Goal: Information Seeking & Learning: Learn about a topic

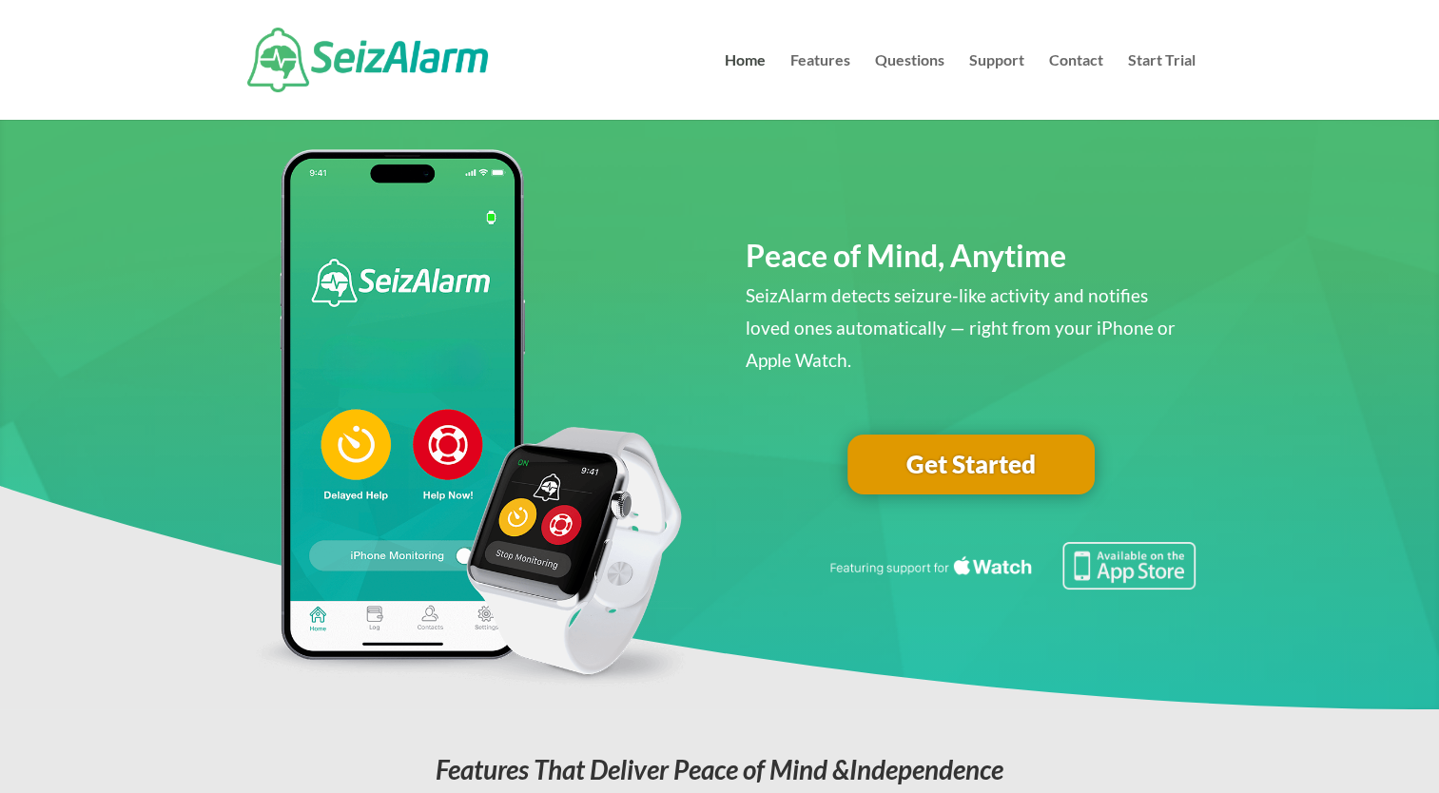
scroll to position [28, 0]
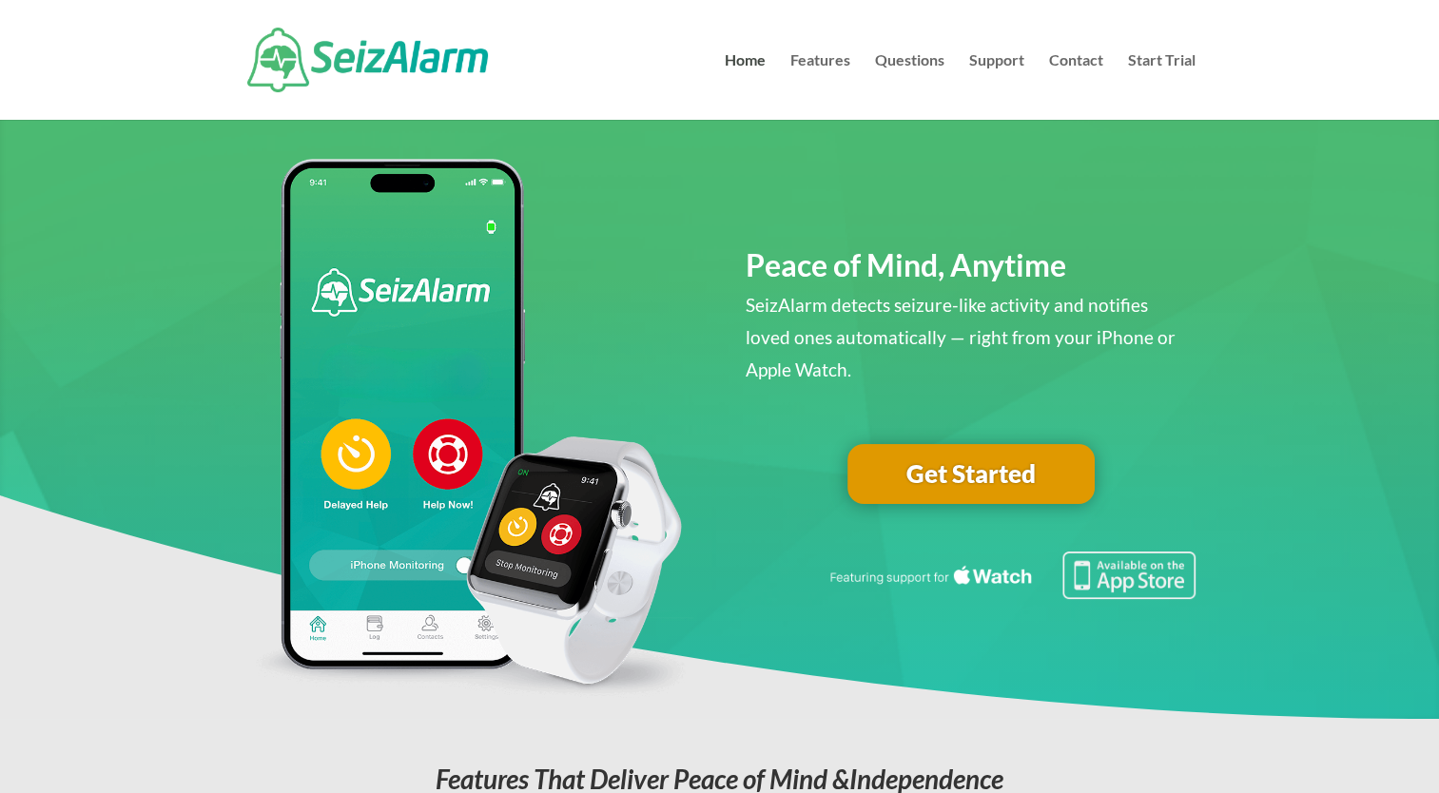
click at [952, 470] on link "Get Started" at bounding box center [970, 474] width 247 height 61
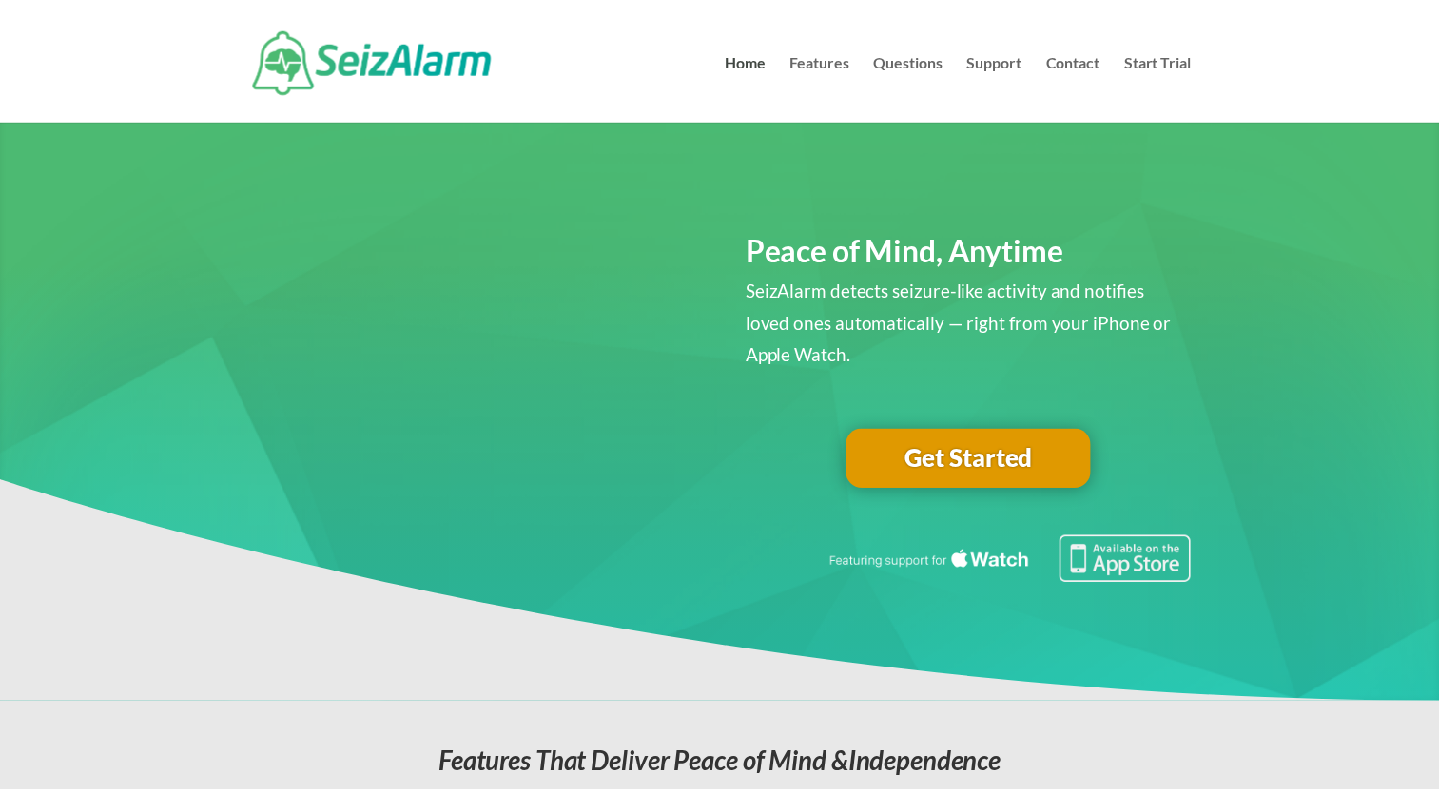
scroll to position [28, 0]
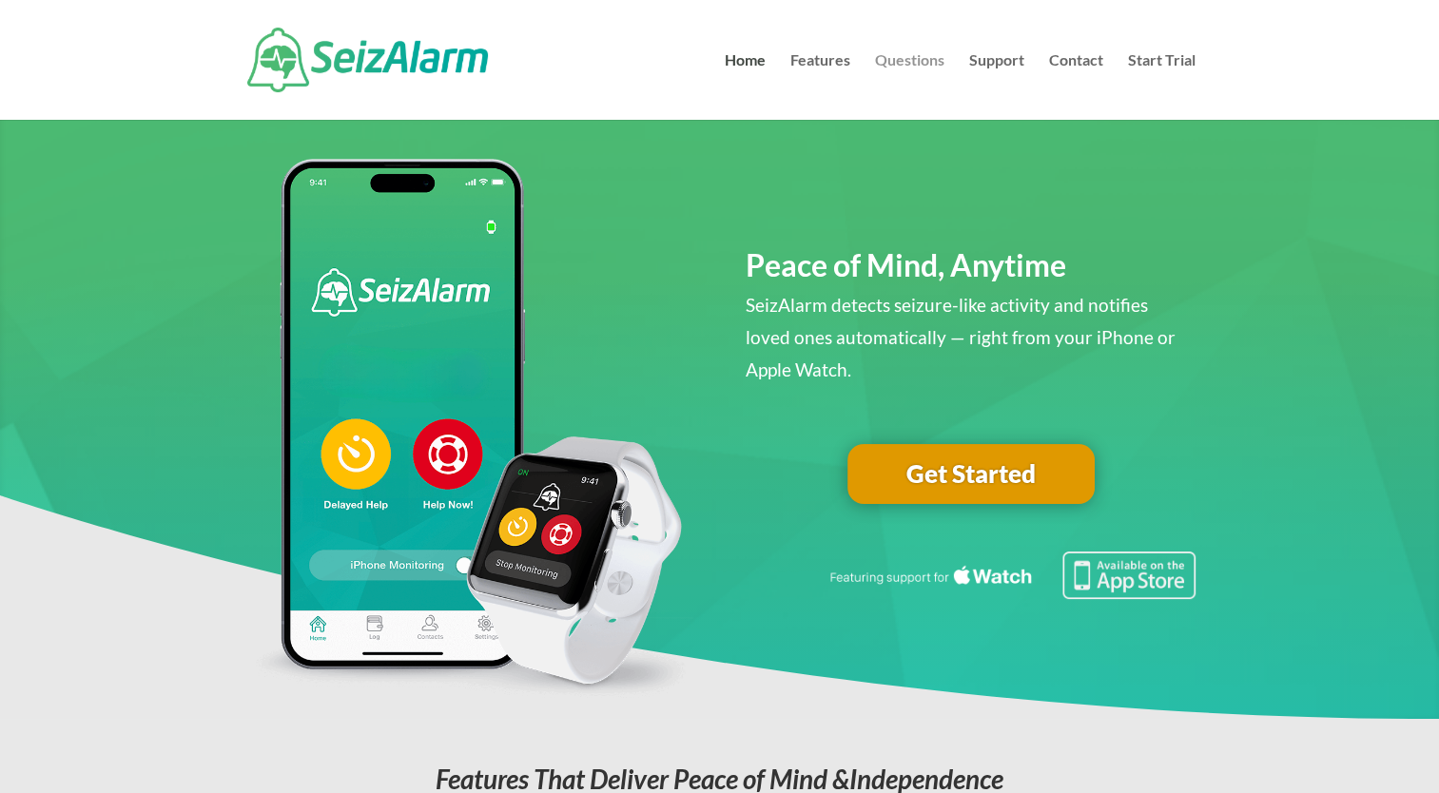
click at [897, 59] on link "Questions" at bounding box center [909, 86] width 69 height 67
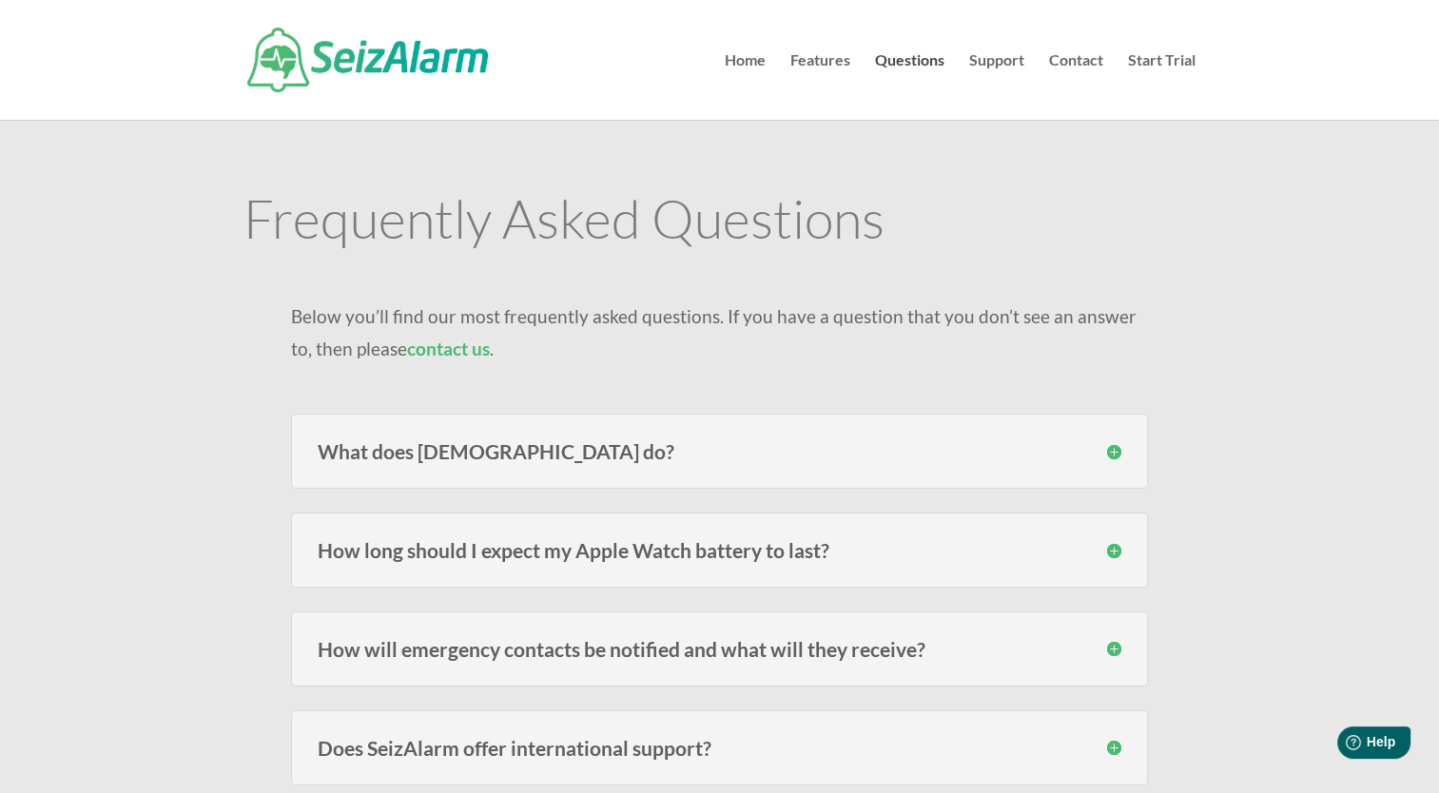
click at [1108, 545] on h3 "How long should I expect my Apple Watch battery to last?" at bounding box center [720, 550] width 804 height 20
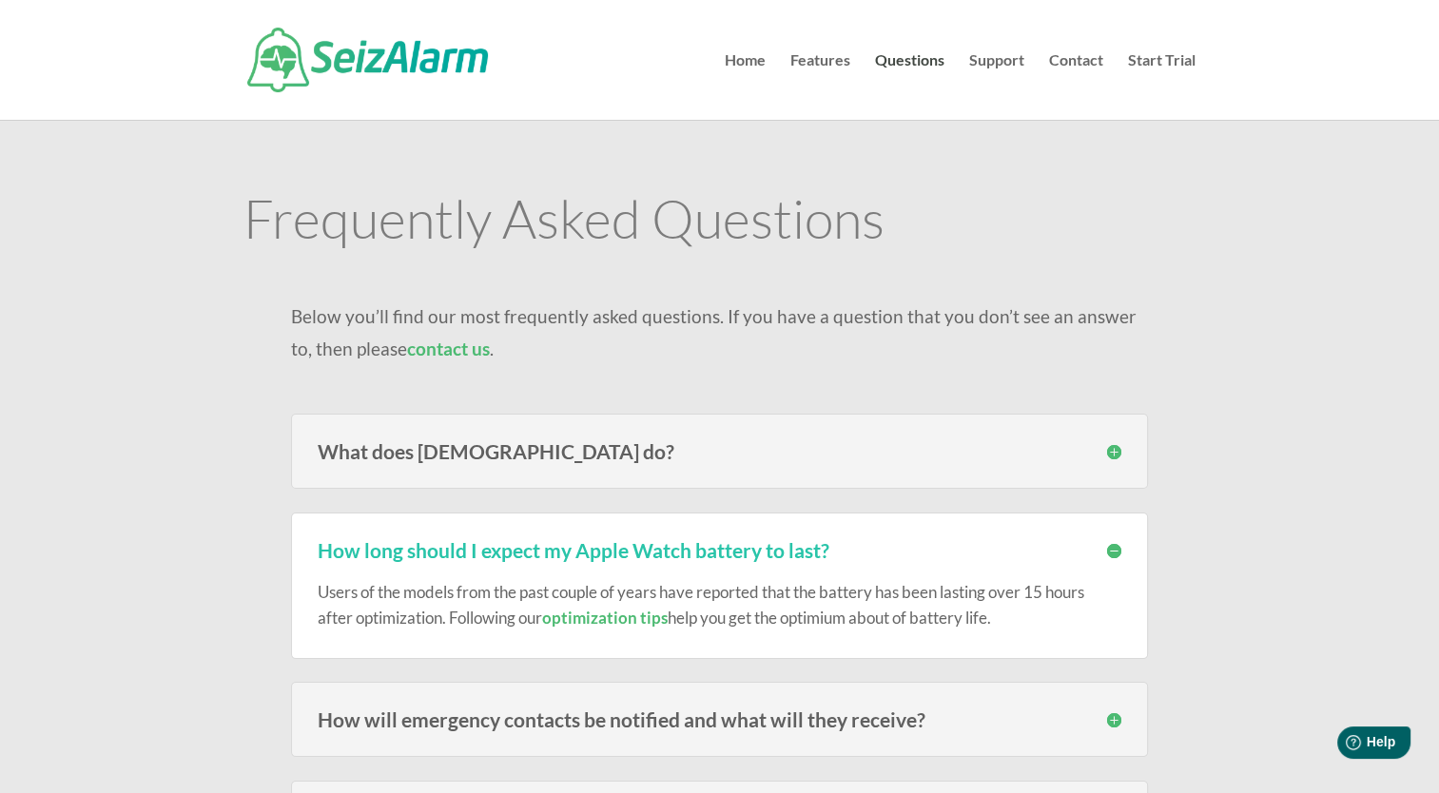
click at [1114, 717] on h3 "How will emergency contacts be notified and what will they receive?" at bounding box center [720, 719] width 804 height 20
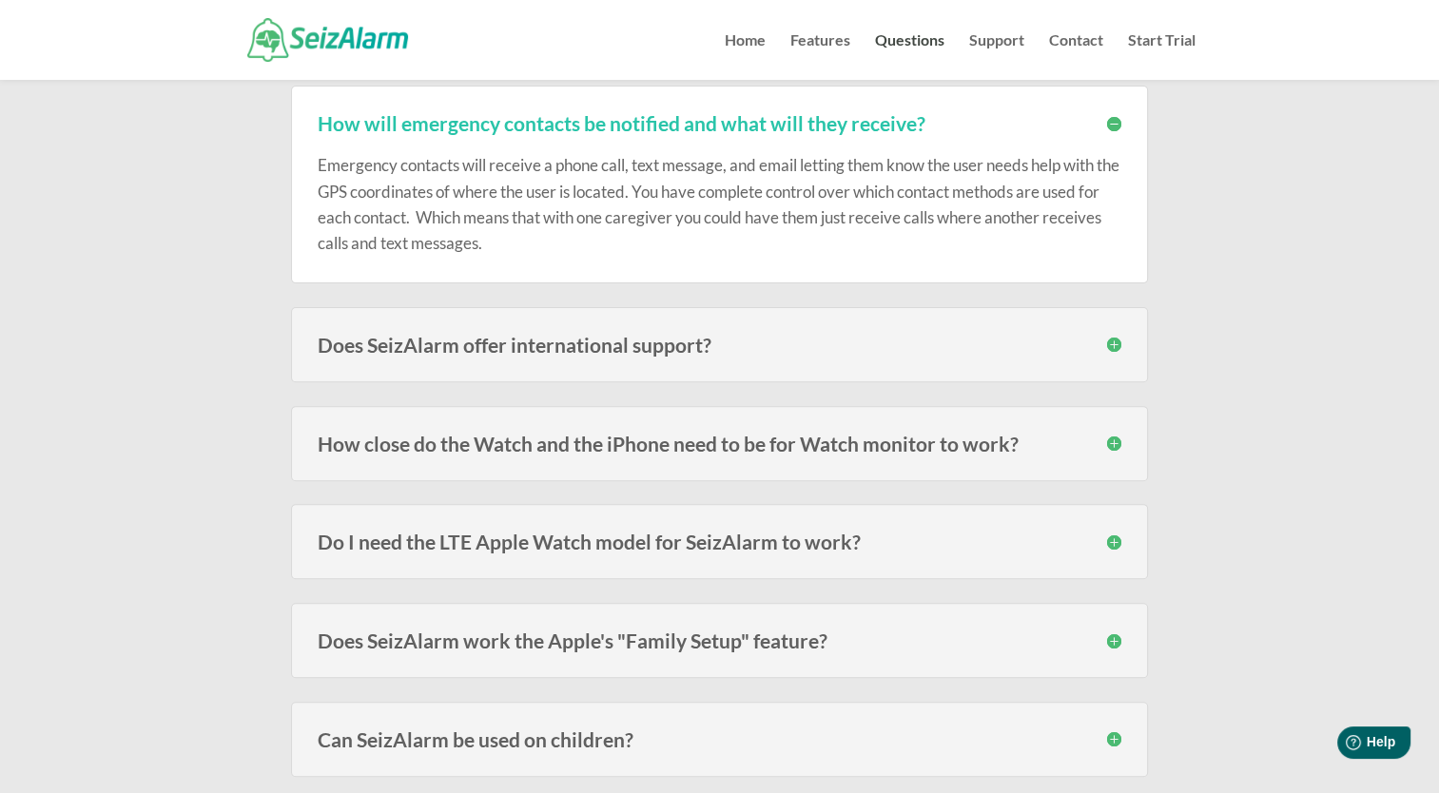
scroll to position [562, 0]
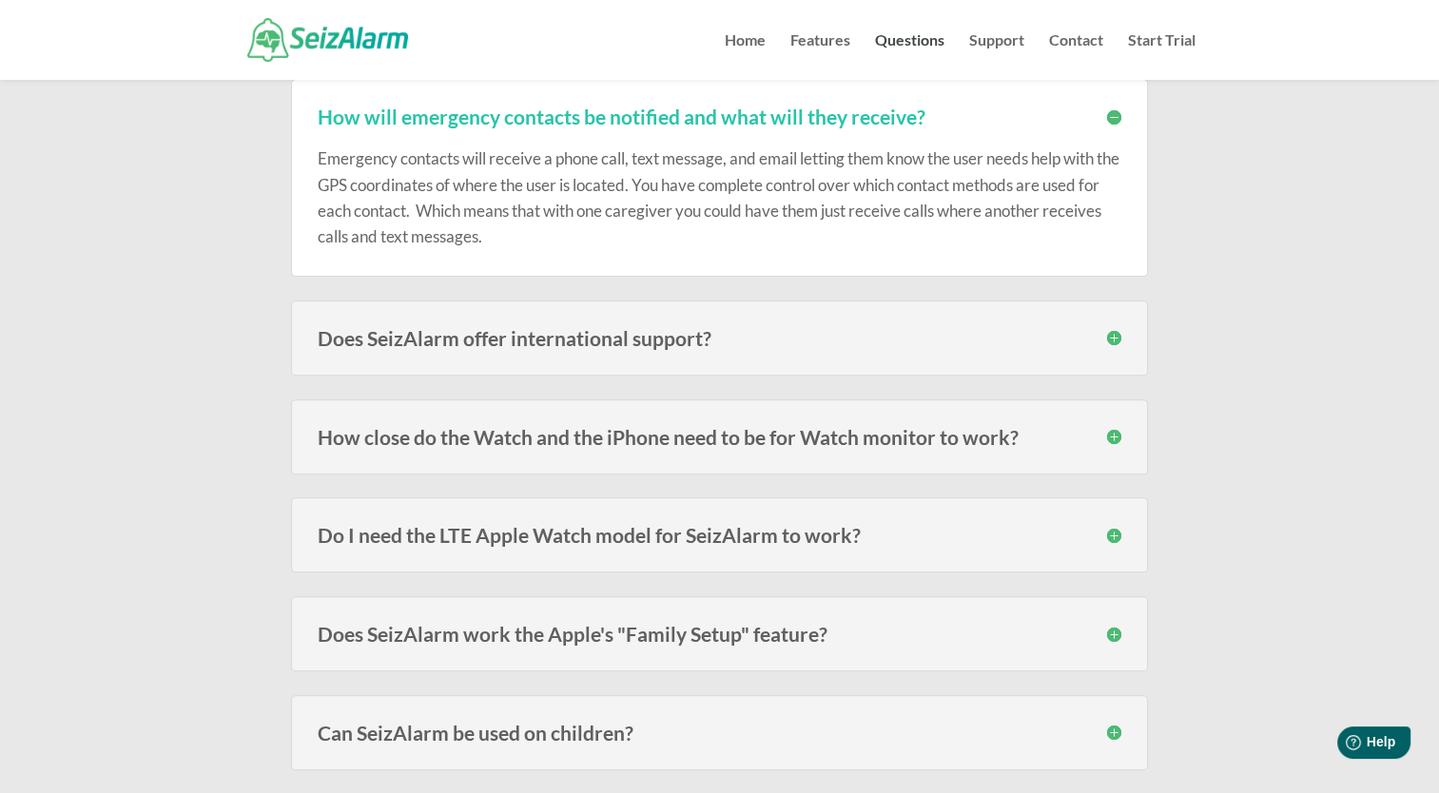
click at [1115, 333] on h3 "Does SeizAlarm offer international support?" at bounding box center [720, 338] width 804 height 20
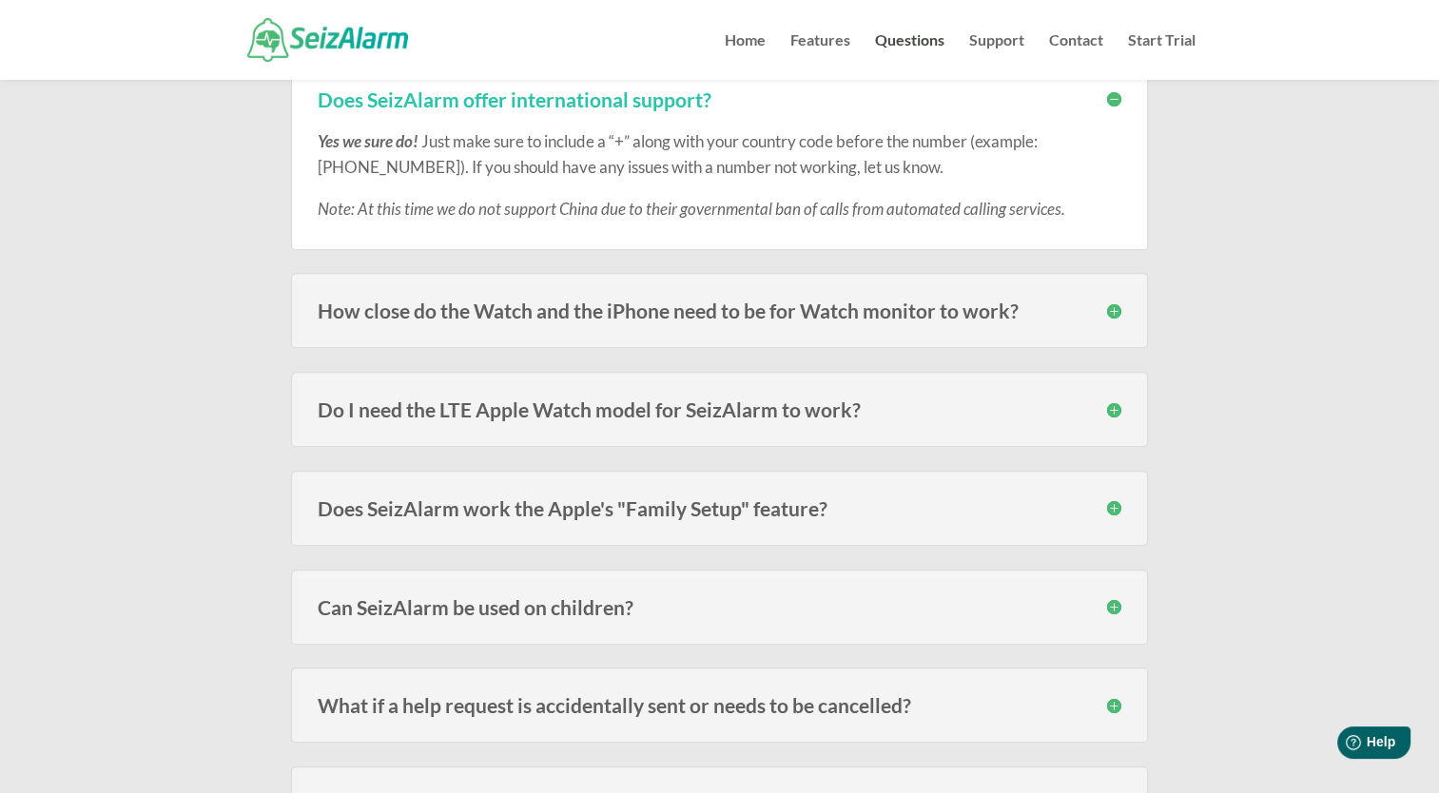
scroll to position [811, 0]
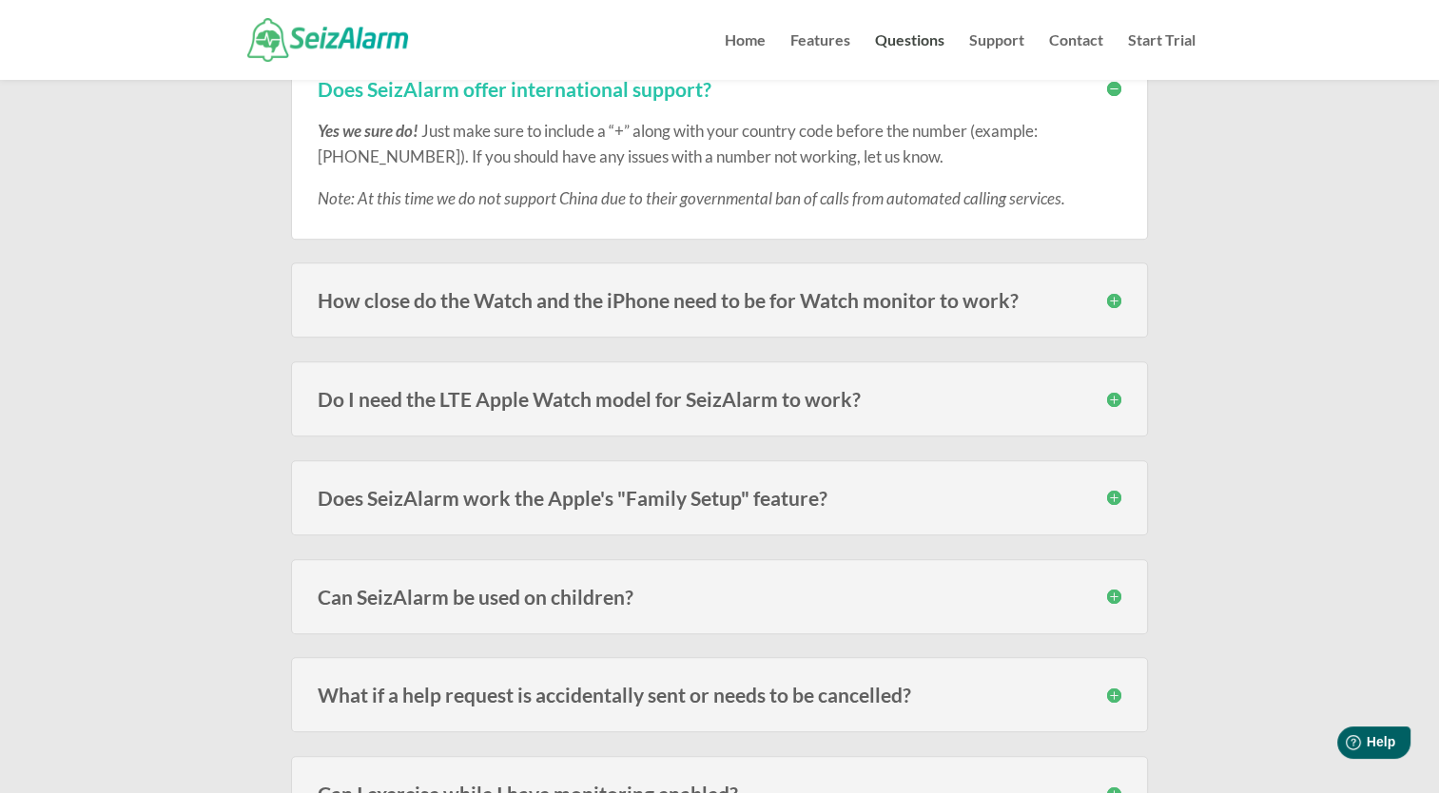
click at [1115, 295] on h3 "How close do the Watch and the iPhone need to be for Watch monitor to work?" at bounding box center [720, 300] width 804 height 20
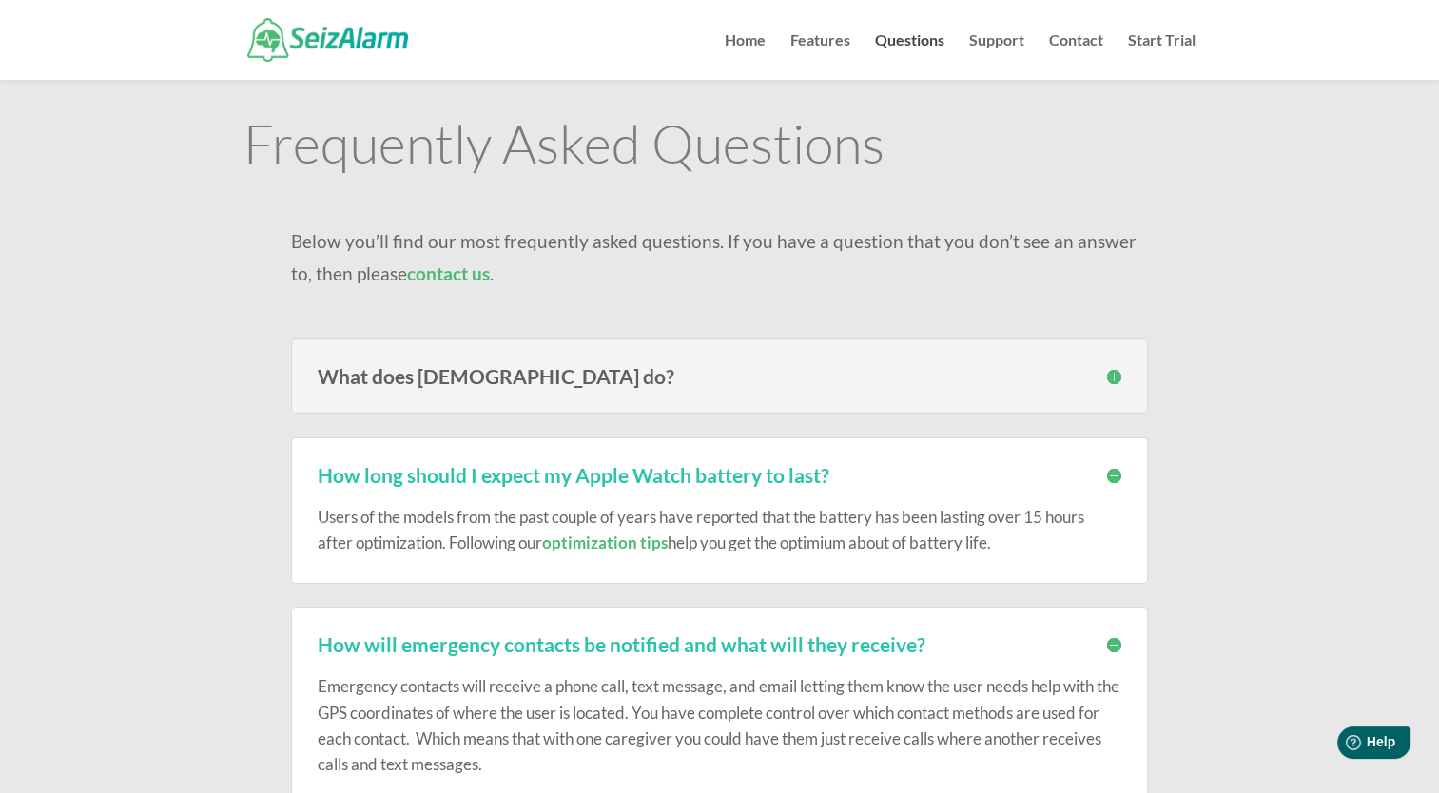
scroll to position [0, 0]
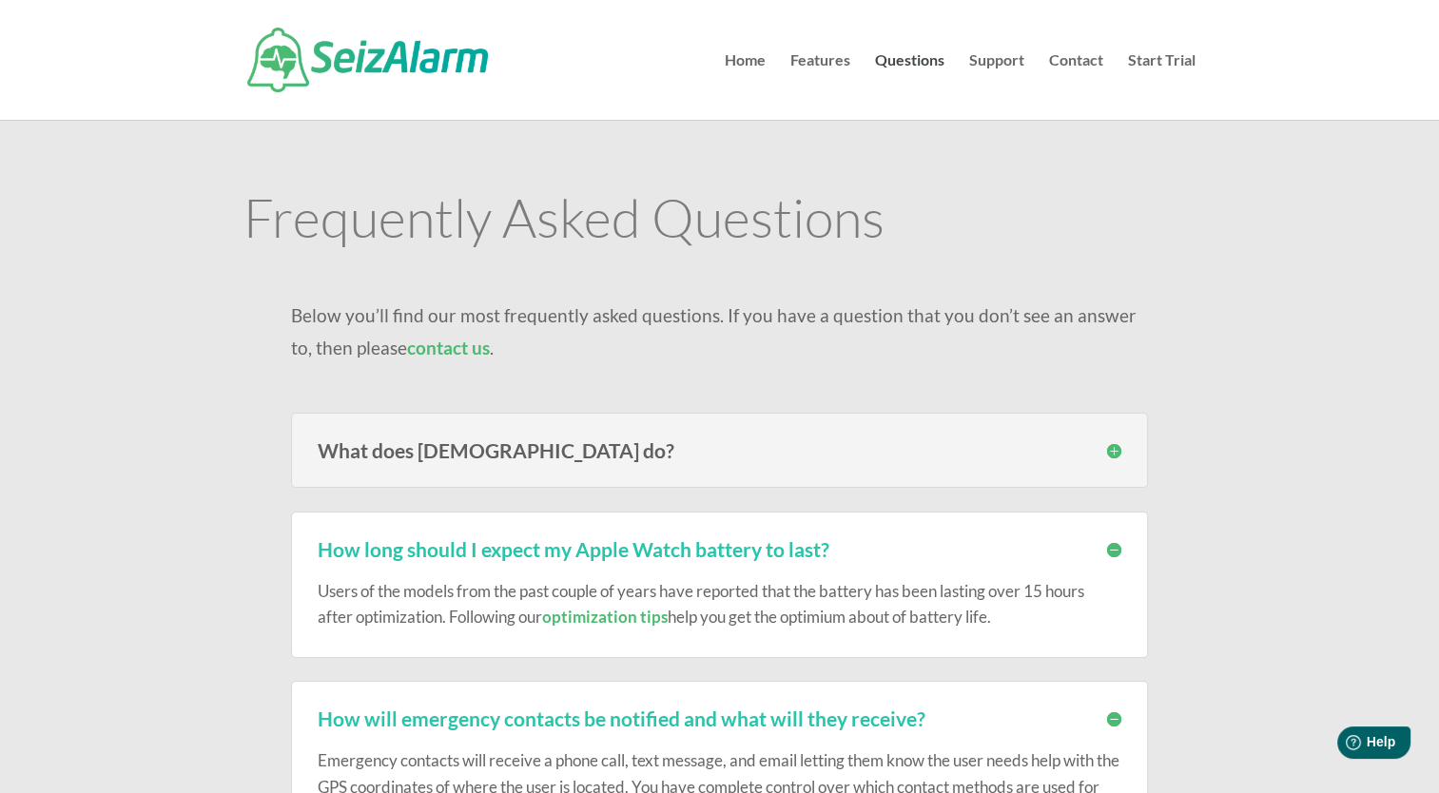
click at [1437, 27] on header "Home Features Questions Support Contact Start Trial Select Page Home Features Q…" at bounding box center [719, 60] width 1439 height 120
click at [745, 56] on link "Home" at bounding box center [745, 86] width 41 height 67
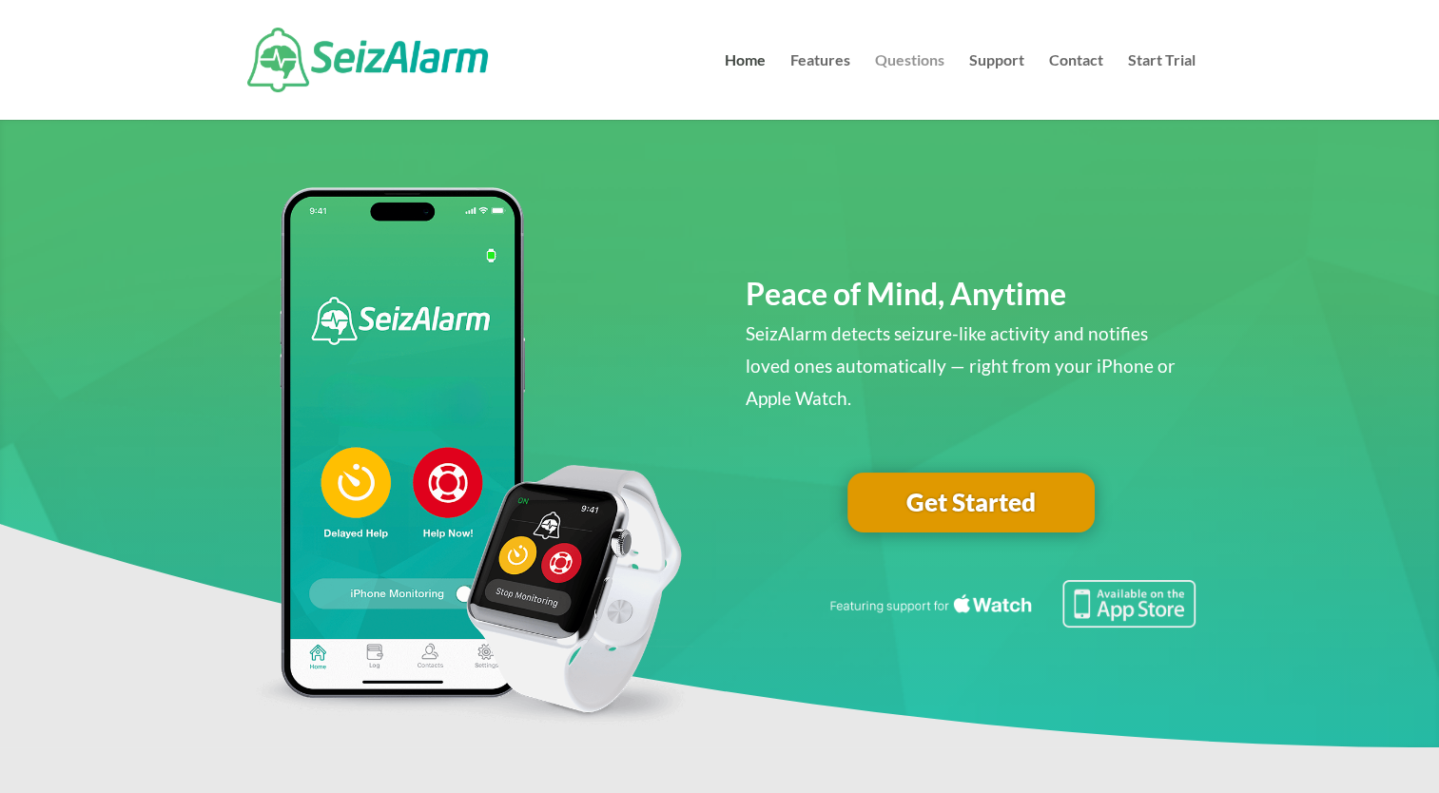
click at [911, 56] on link "Questions" at bounding box center [909, 86] width 69 height 67
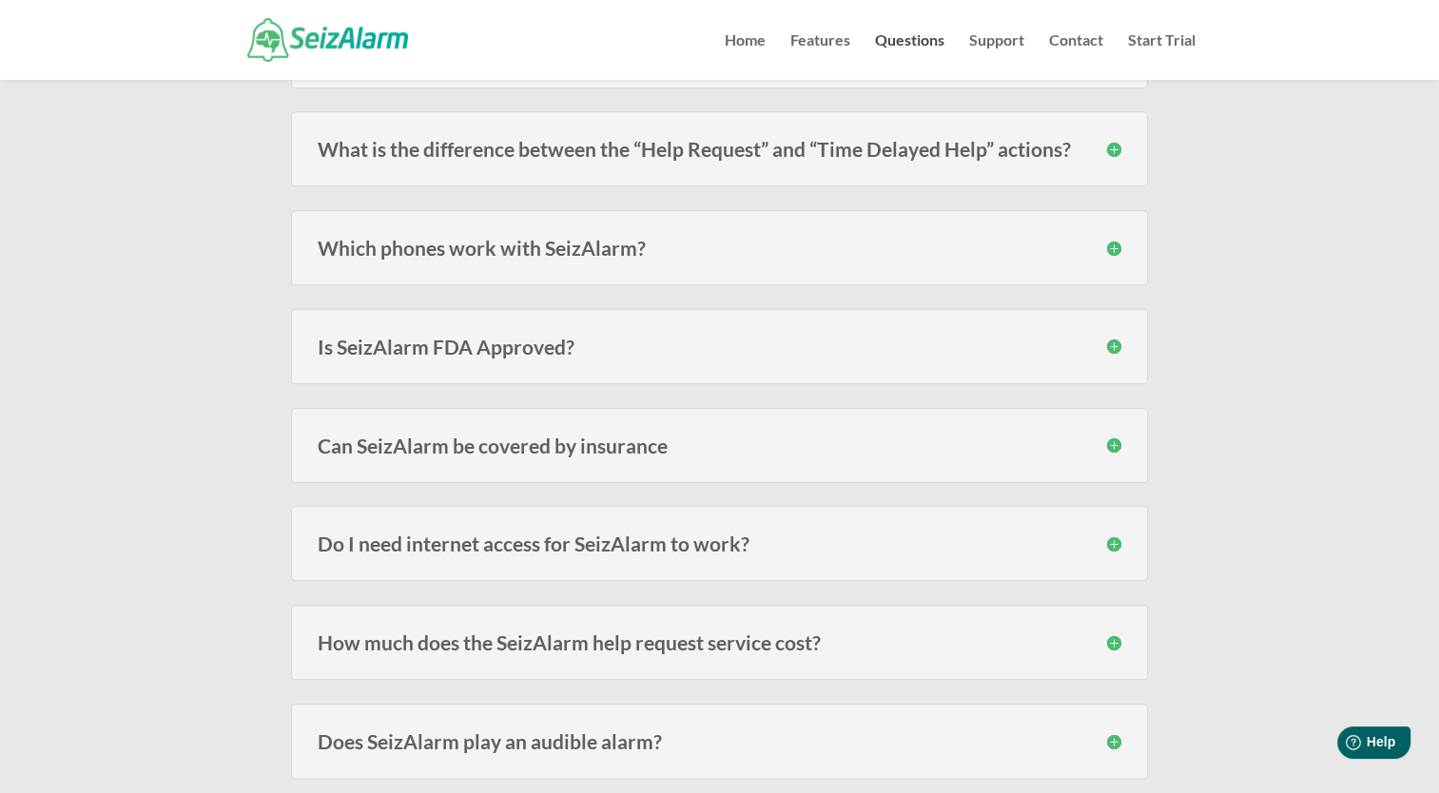
scroll to position [1943, 0]
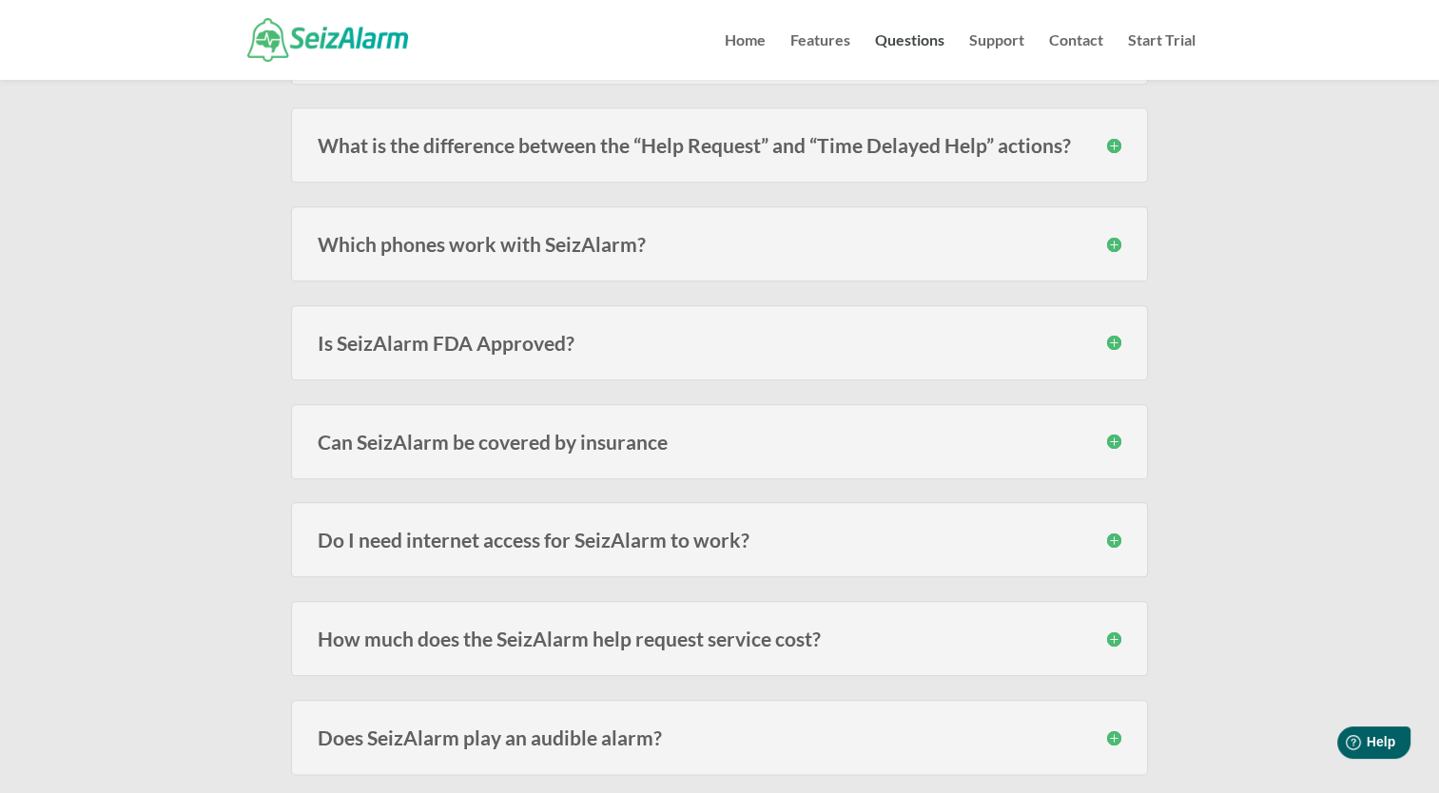
click at [1113, 629] on h3 "How much does the SeizAlarm help request service cost?" at bounding box center [720, 639] width 804 height 20
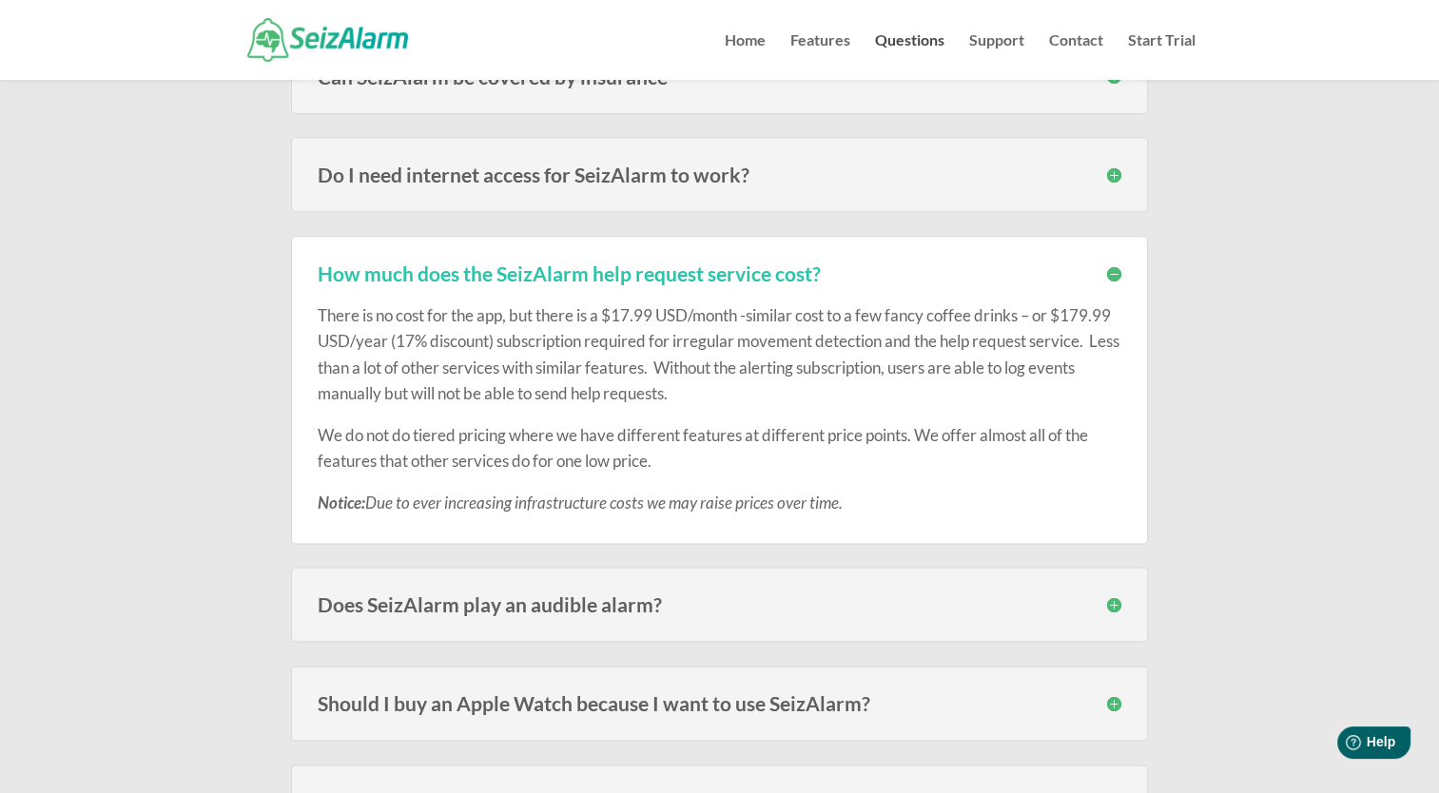
scroll to position [2327, 0]
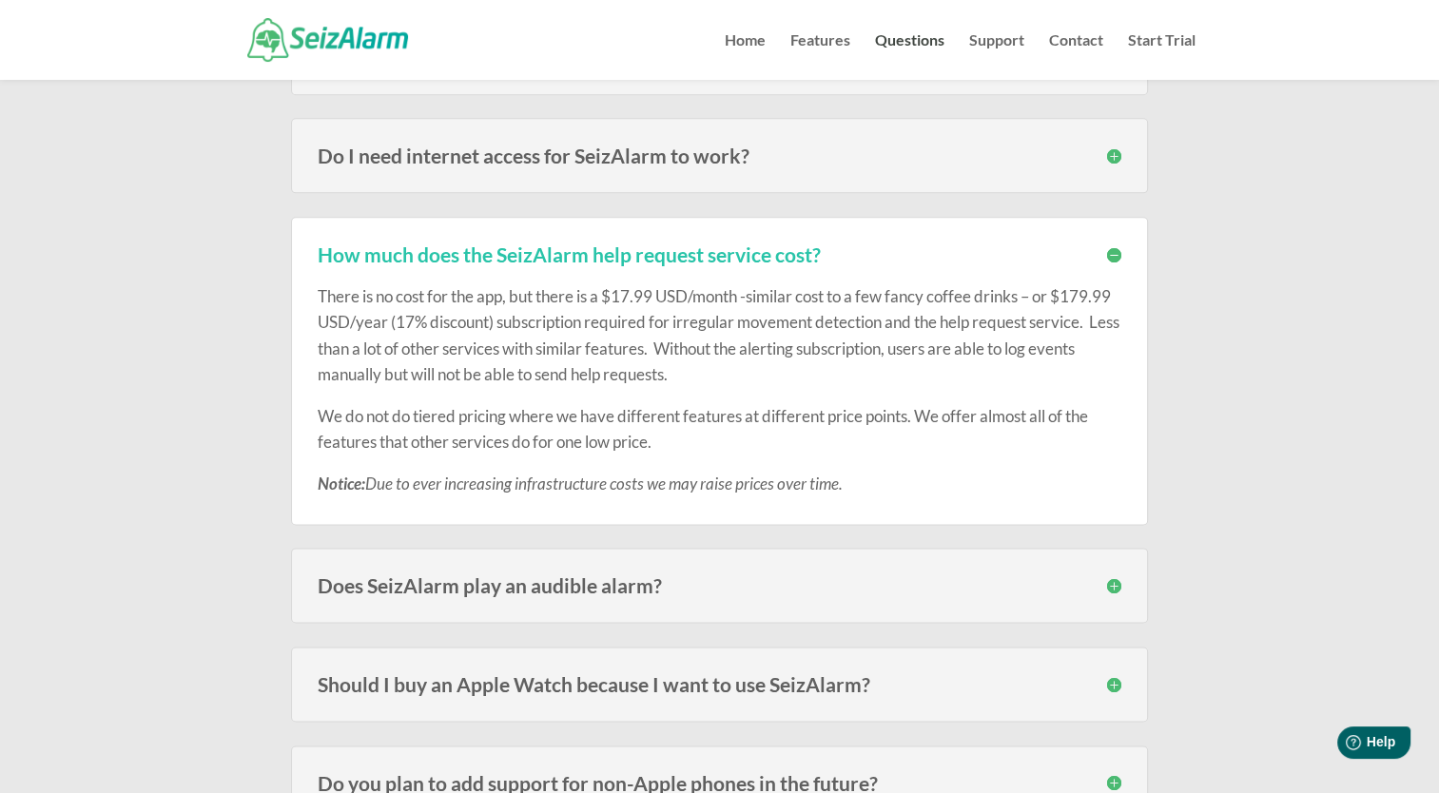
click at [1116, 575] on h3 "Does SeizAlarm play an audible alarm?" at bounding box center [720, 585] width 804 height 20
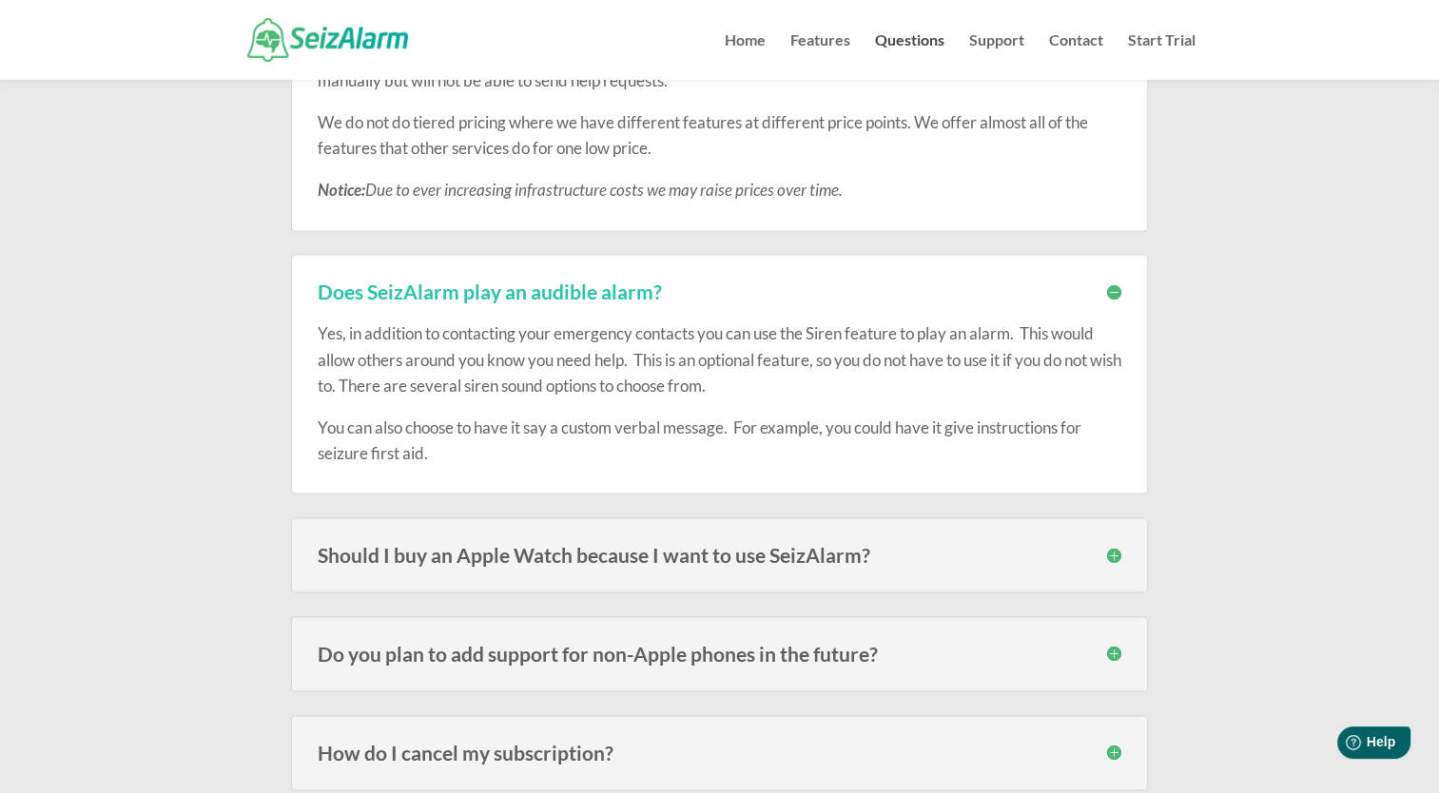
scroll to position [2623, 0]
click at [1116, 543] on h3 "Should I buy an Apple Watch because I want to use SeizAlarm?" at bounding box center [720, 553] width 804 height 20
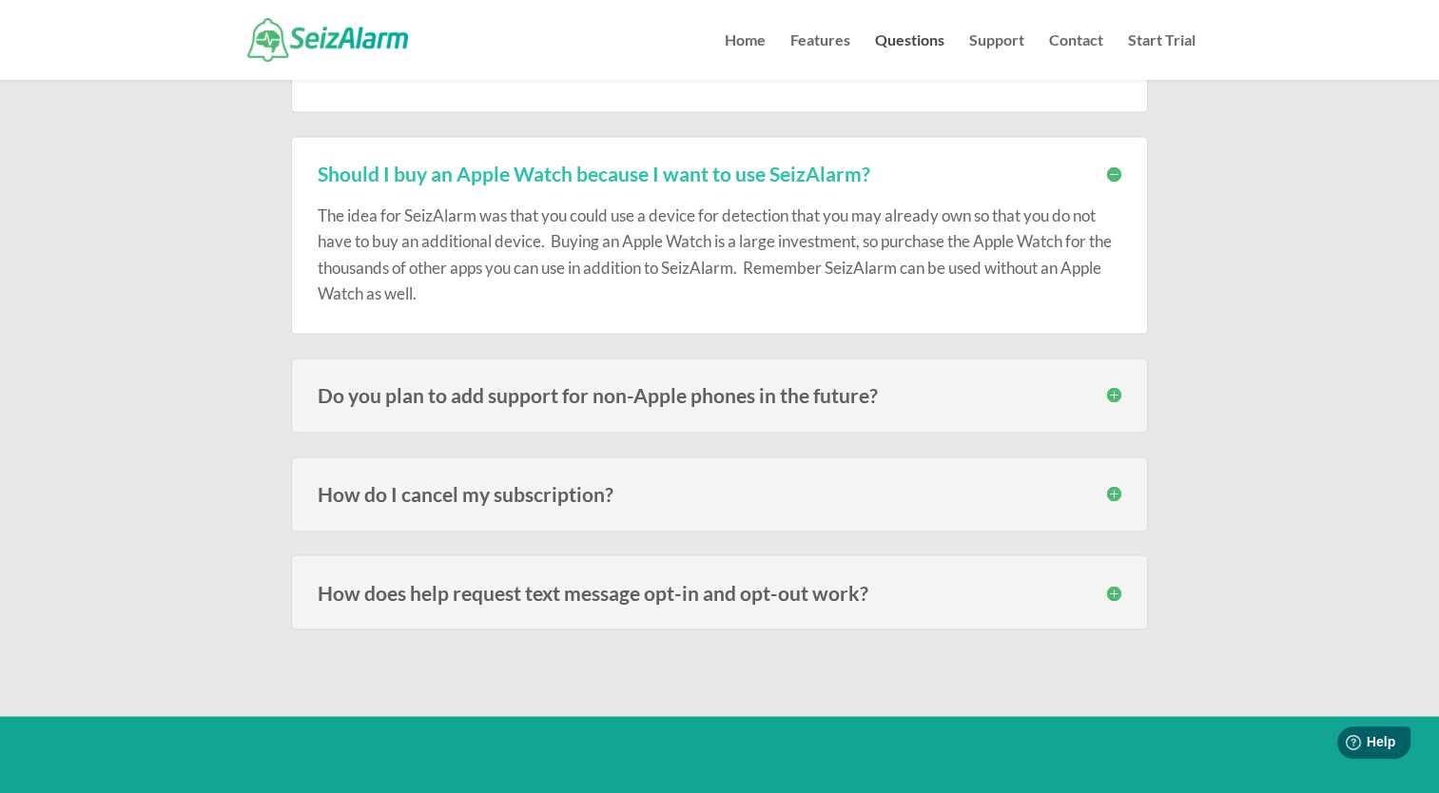
scroll to position [3014, 0]
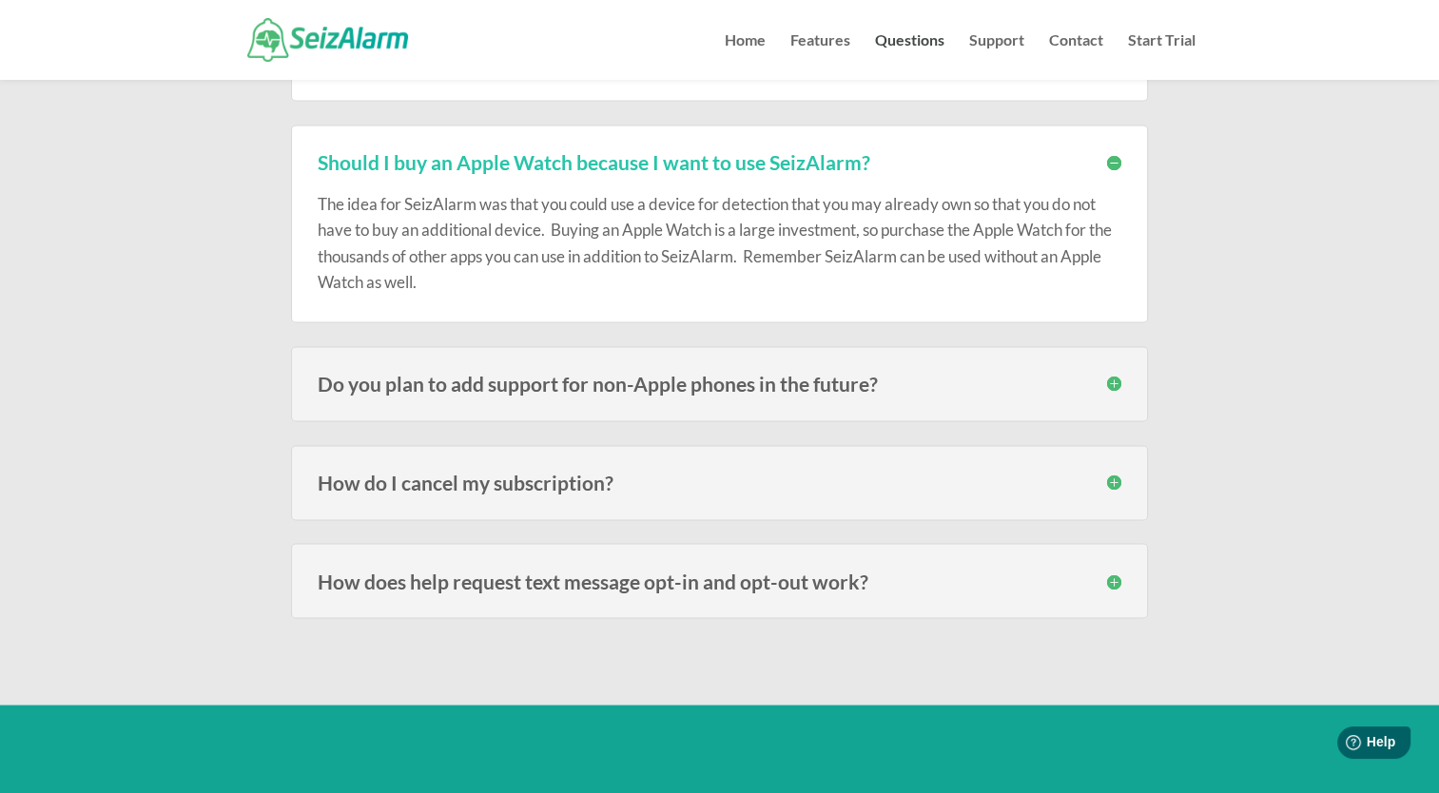
click at [1120, 374] on h3 "Do you plan to add support for non-Apple phones in the future?" at bounding box center [720, 384] width 804 height 20
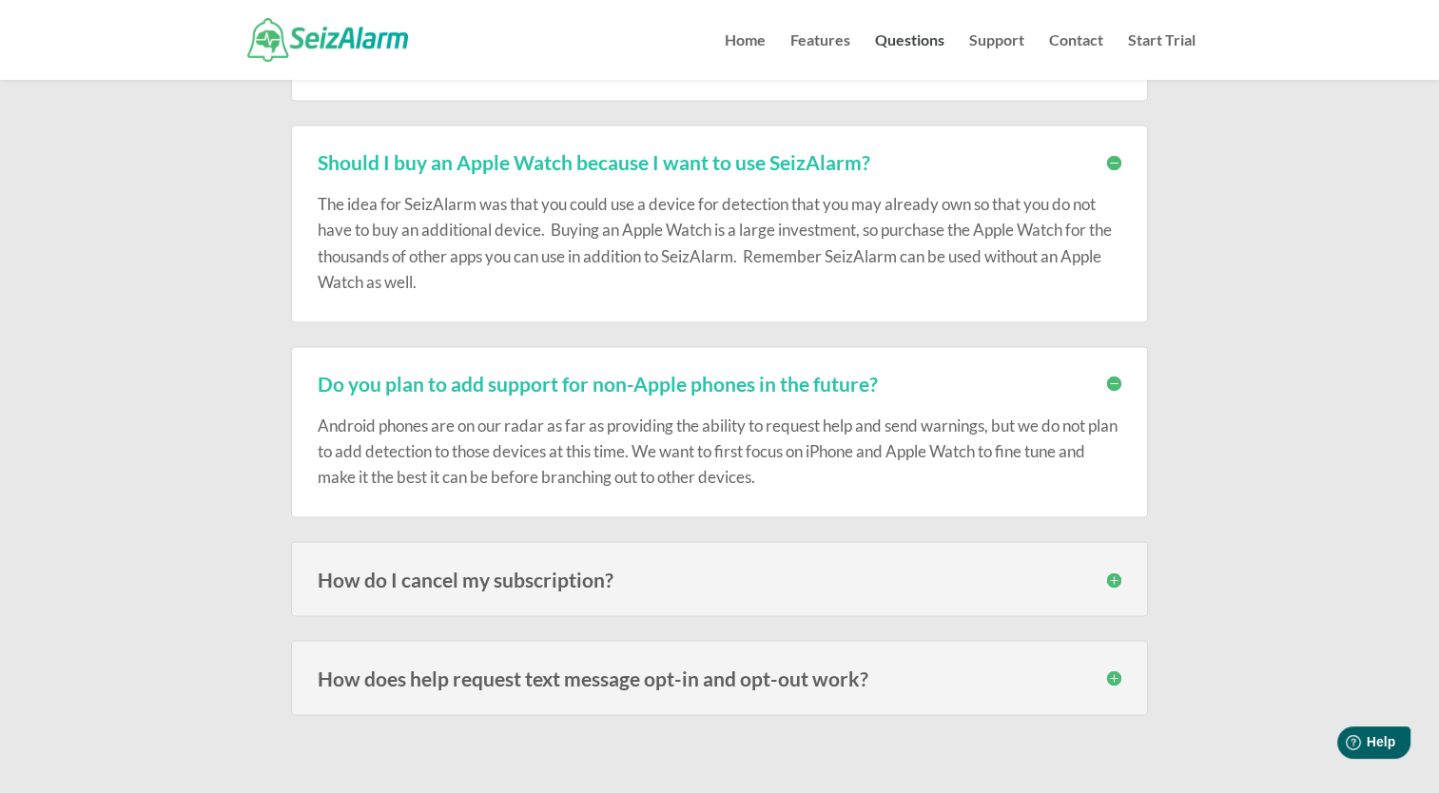
click at [757, 569] on h3 "How do I cancel my subscription?" at bounding box center [720, 579] width 804 height 20
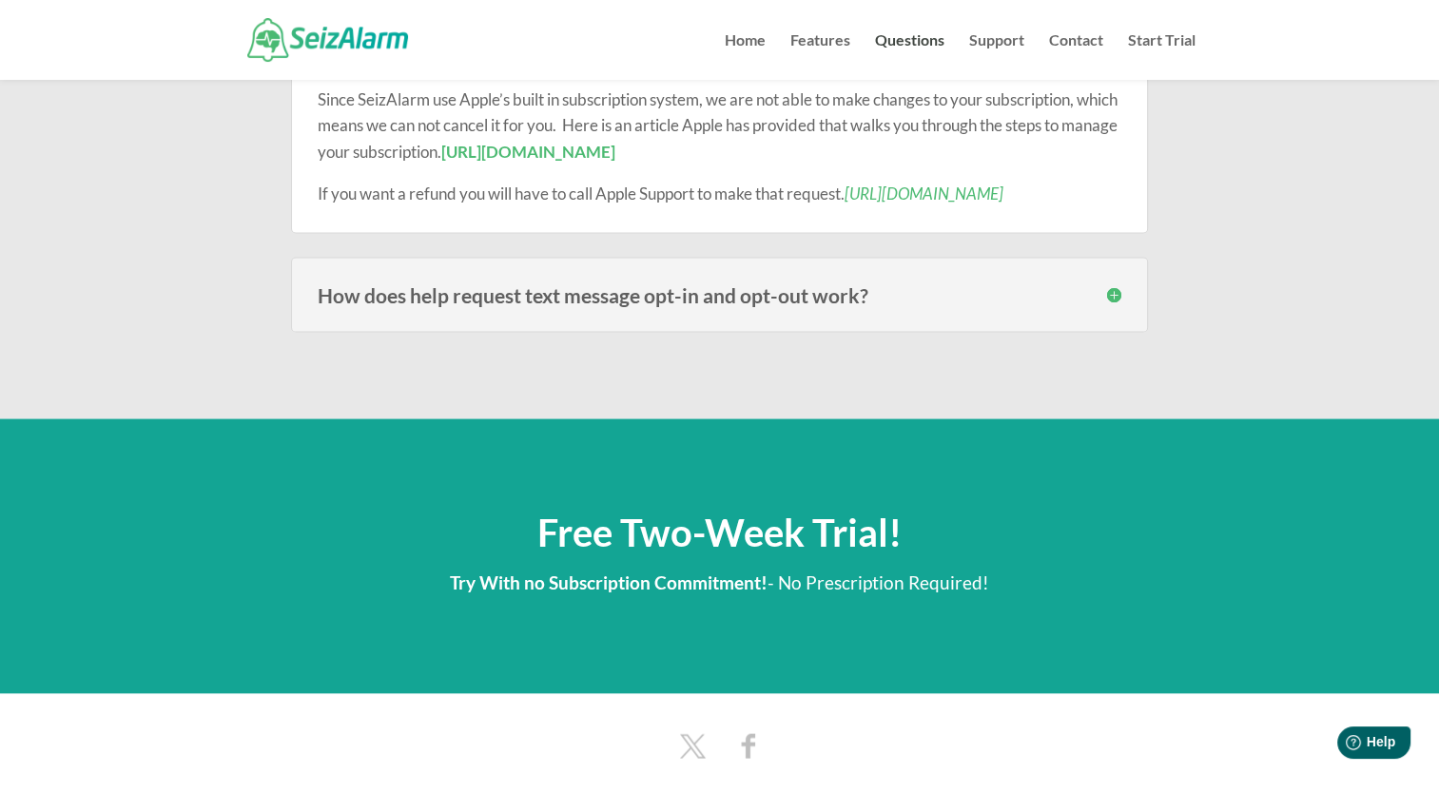
scroll to position [3515, 0]
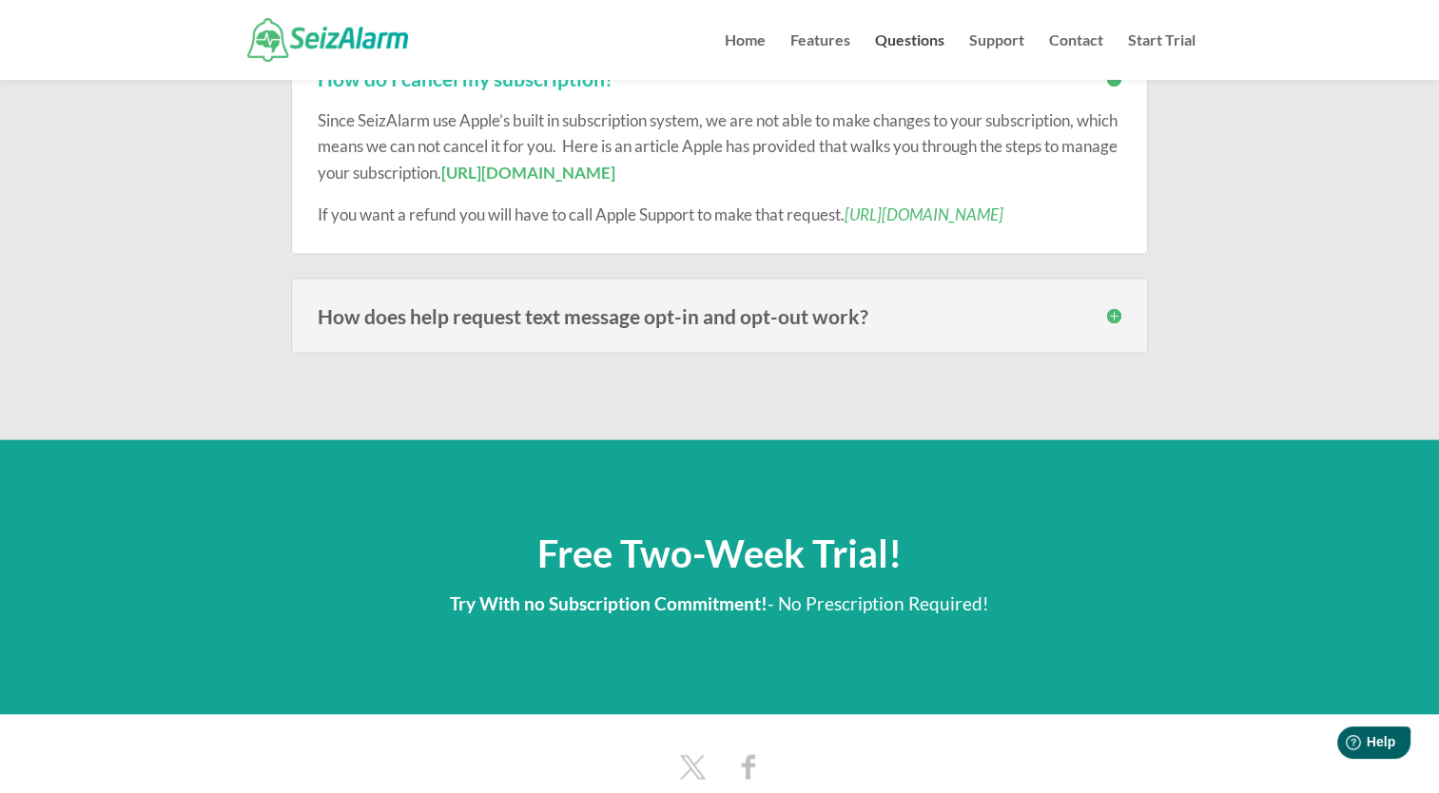
click at [1108, 293] on div "How does help request text message opt-in and opt-out work? When you add an eme…" at bounding box center [719, 315] width 857 height 75
click at [1116, 305] on h3 "How does help request text message opt-in and opt-out work?" at bounding box center [720, 315] width 804 height 20
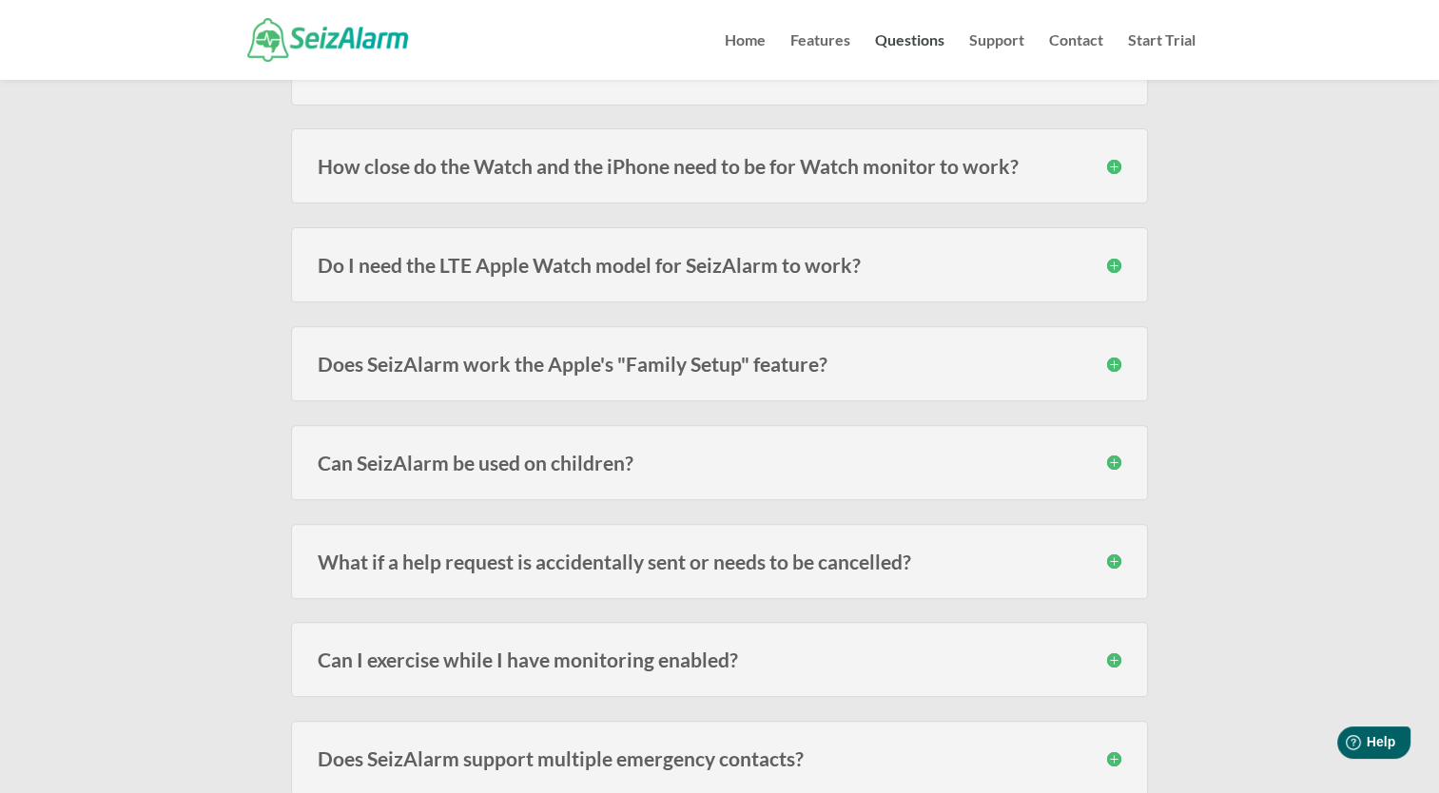
scroll to position [0, 0]
